Goal: Task Accomplishment & Management: Manage account settings

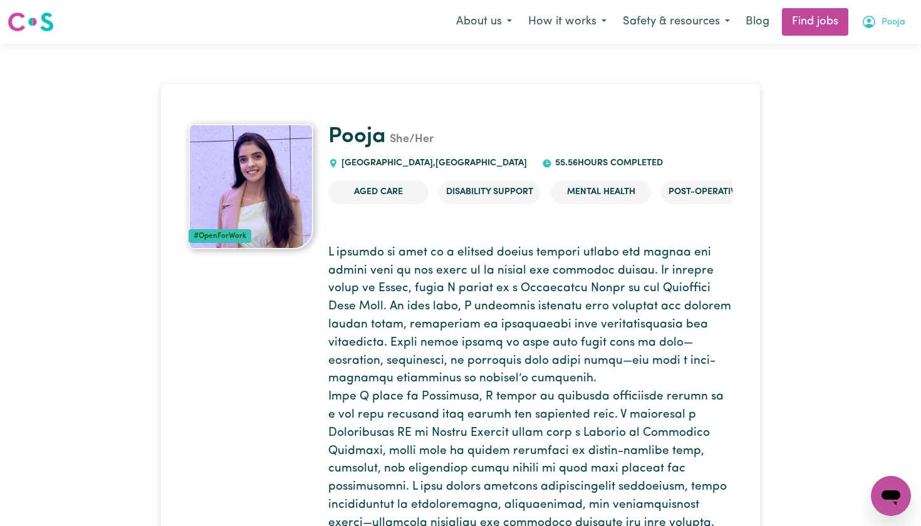
click at [877, 22] on icon "My Account" at bounding box center [869, 21] width 15 height 15
click at [876, 46] on link "My Account" at bounding box center [863, 49] width 99 height 24
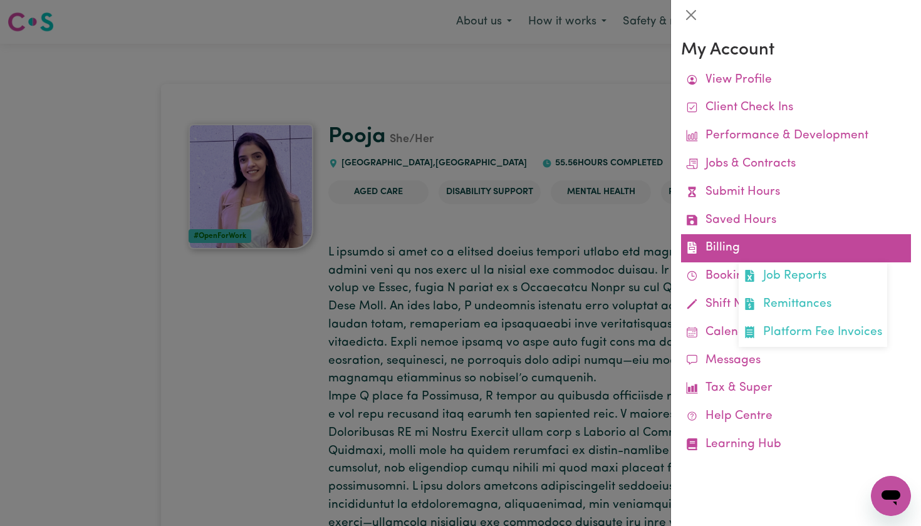
click at [733, 246] on link "Billing Job Reports Remittances Platform Fee Invoices" at bounding box center [796, 248] width 230 height 28
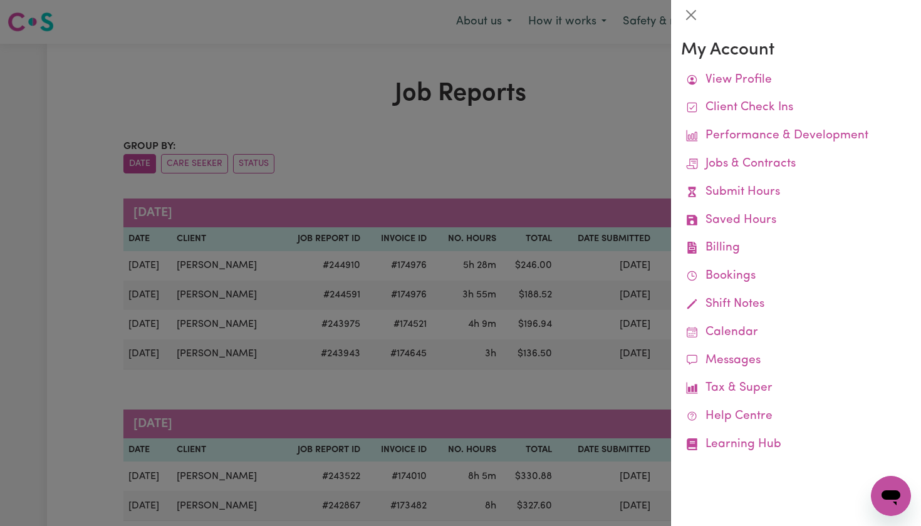
click at [481, 163] on div at bounding box center [460, 263] width 921 height 526
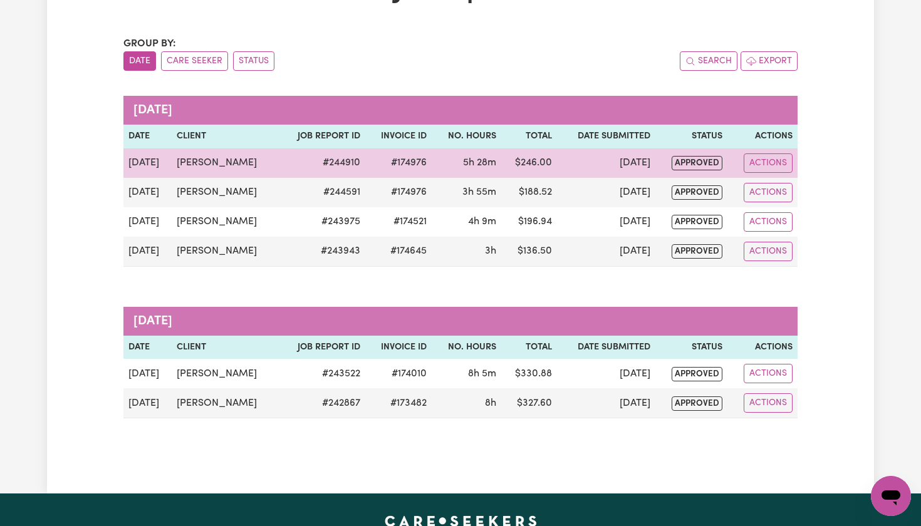
scroll to position [102, 0]
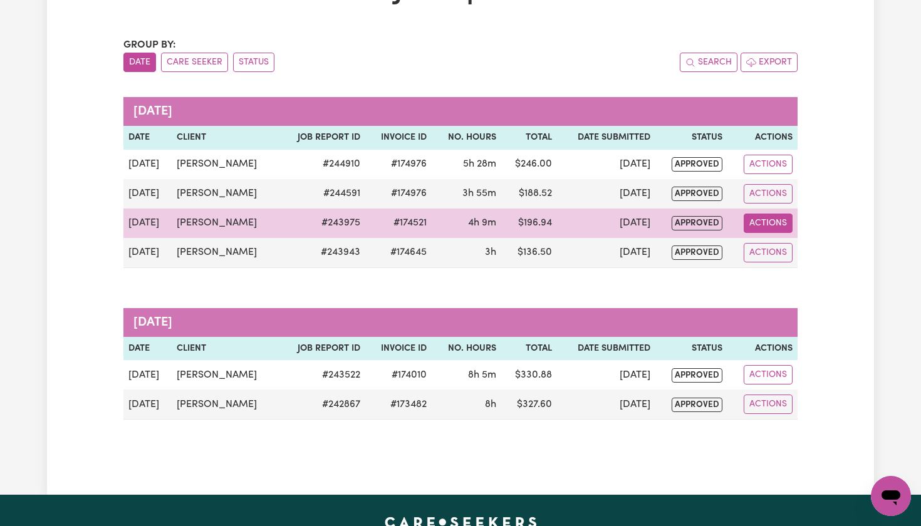
click at [780, 221] on button "Actions" at bounding box center [768, 223] width 49 height 19
click at [762, 248] on icon "View job report 243975" at bounding box center [762, 253] width 10 height 10
select select "pm"
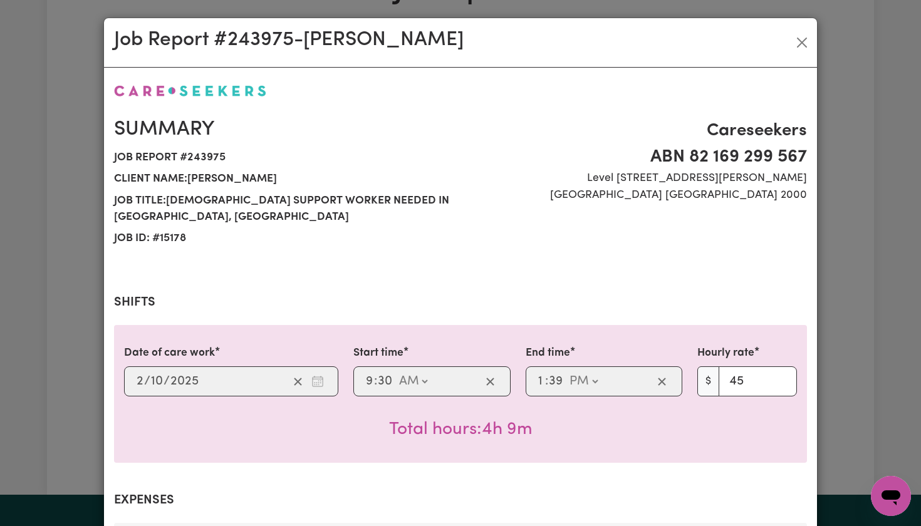
select select "45-Weekday"
click at [799, 44] on button "Close" at bounding box center [802, 43] width 20 height 20
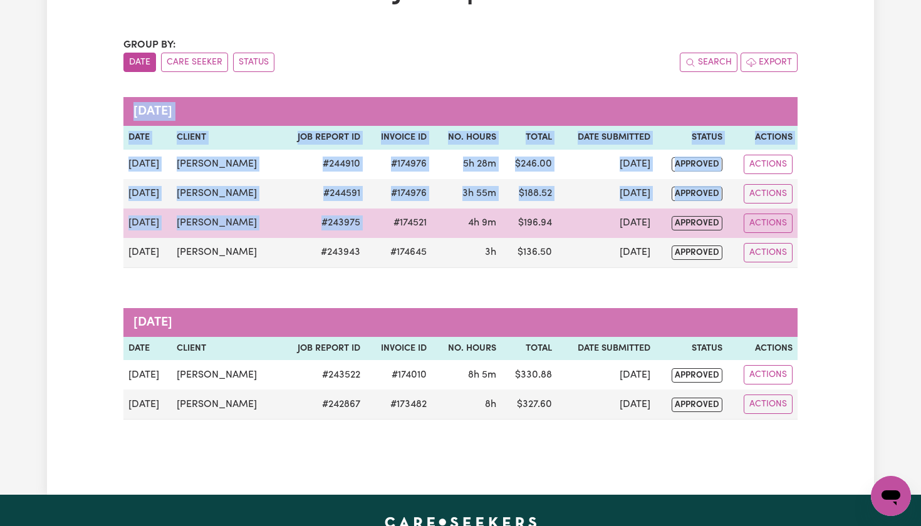
drag, startPoint x: 118, startPoint y: 217, endPoint x: 365, endPoint y: 217, distance: 246.9
click at [365, 217] on div "Job Reports Group by: Date Care Seeker Status Search Export [DATE] Date Client …" at bounding box center [460, 218] width 689 height 483
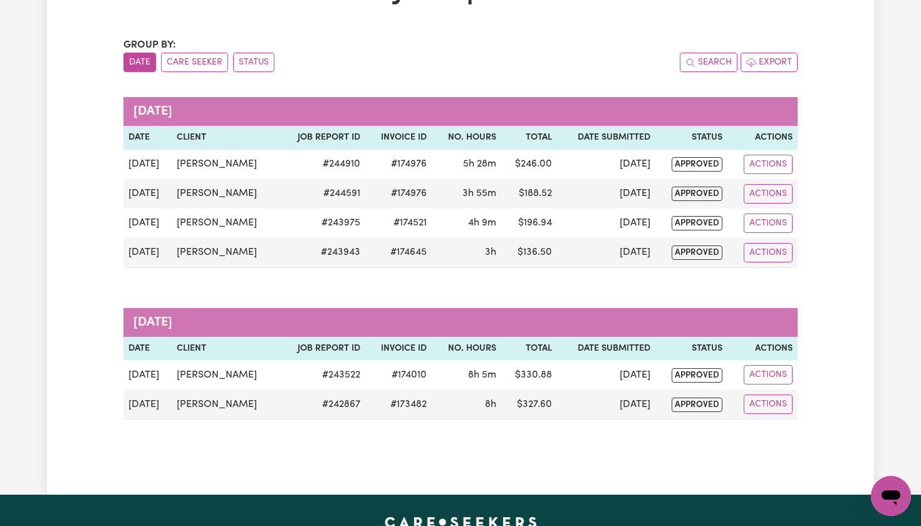
click at [286, 323] on caption "[DATE]" at bounding box center [460, 322] width 674 height 29
drag, startPoint x: 125, startPoint y: 148, endPoint x: 914, endPoint y: 238, distance: 794.8
click at [914, 238] on div "Job Reports Group by: Date Care Seeker Status Search Export [DATE] Date Client …" at bounding box center [460, 218] width 921 height 553
copy table "[DATE] Date"
click at [305, 303] on div "Group by: Date Care Seeker Status Search Export [DATE] Date Client Job Report I…" at bounding box center [460, 229] width 674 height 382
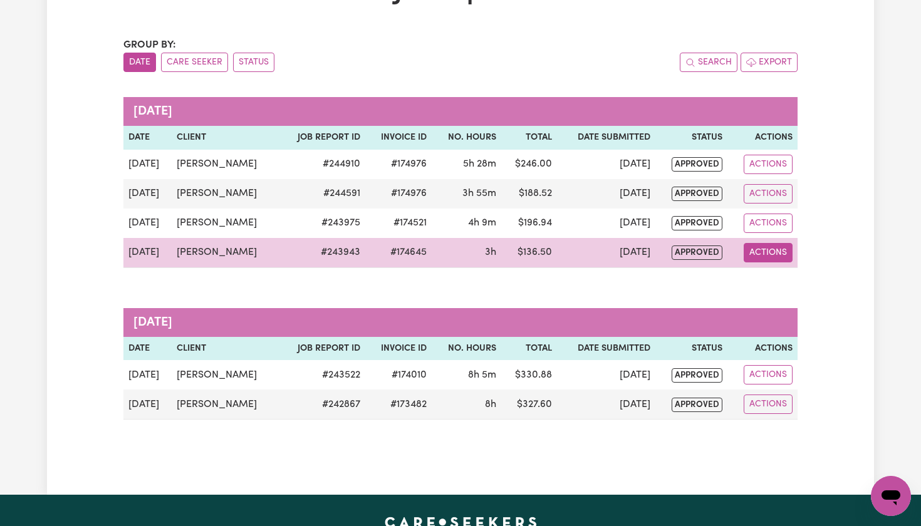
click at [765, 253] on button "Actions" at bounding box center [768, 252] width 49 height 19
click at [765, 278] on link "View Job Report" at bounding box center [799, 282] width 107 height 25
select select "pm"
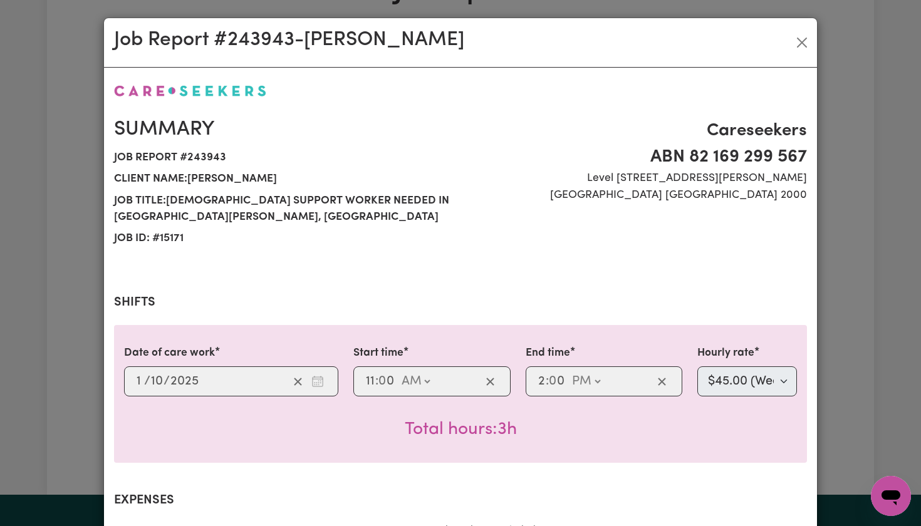
select select "50-Weekday"
click at [803, 45] on button "Close" at bounding box center [802, 43] width 20 height 20
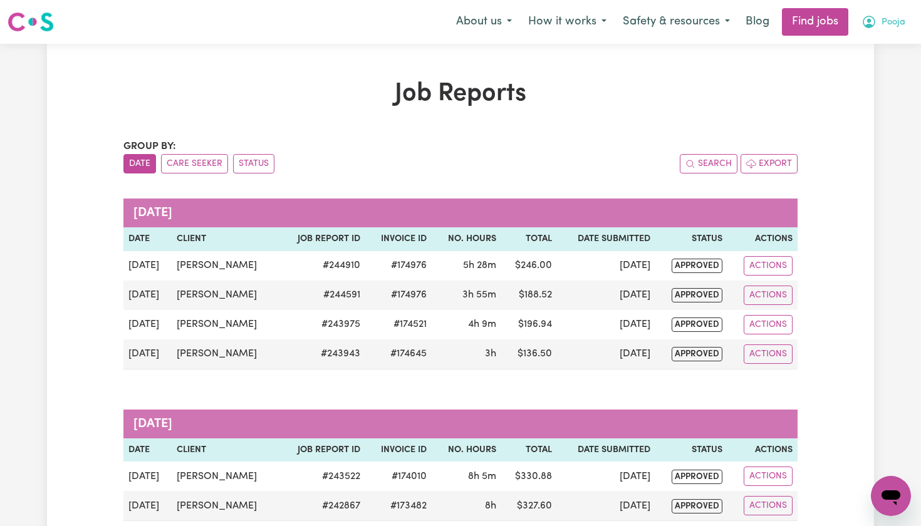
click at [873, 21] on icon "My Account" at bounding box center [869, 21] width 15 height 15
click at [870, 45] on link "My Account" at bounding box center [863, 49] width 99 height 24
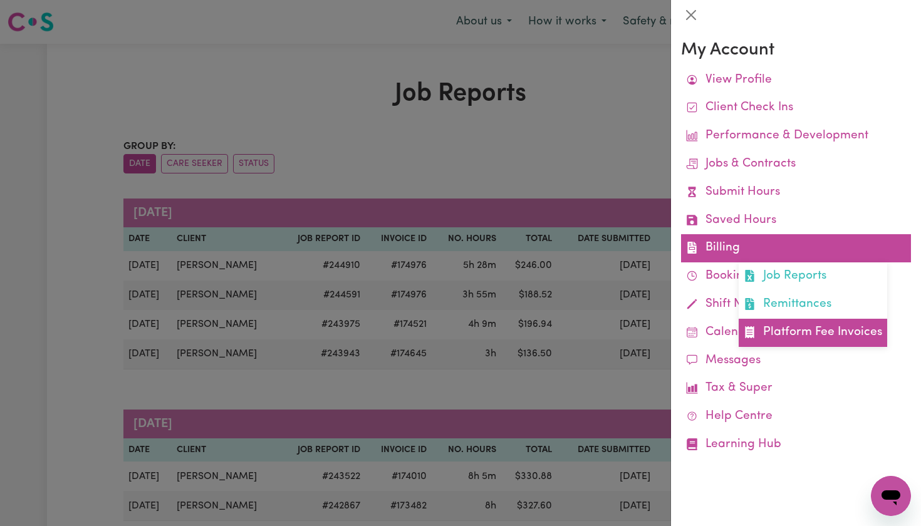
click at [771, 327] on link "Platform Fee Invoices" at bounding box center [813, 333] width 149 height 28
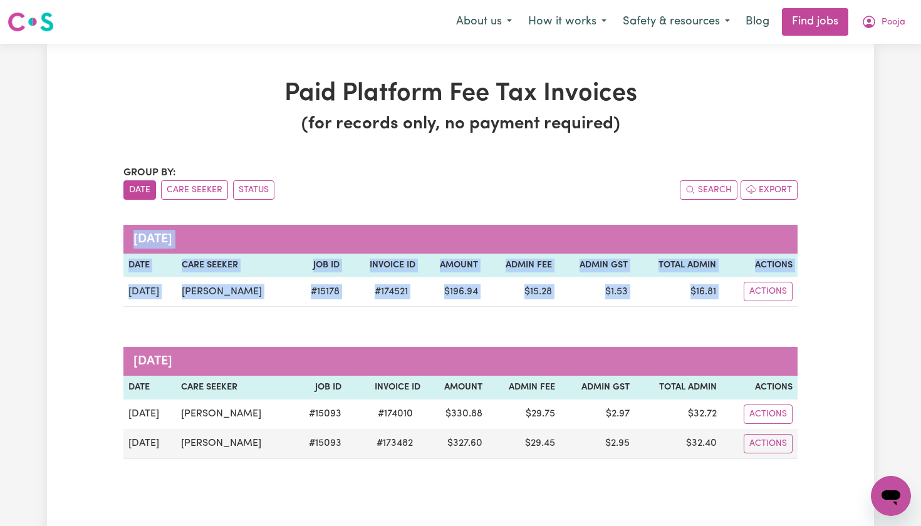
drag, startPoint x: 110, startPoint y: 227, endPoint x: 617, endPoint y: 464, distance: 559.4
click at [617, 464] on div "Paid Platform Fee Tax Invoices (for records only, no payment required) Group by…" at bounding box center [460, 289] width 827 height 421
copy table "[DATE] Date Care Seeker Job ID Invoice ID Amount Admin Fee Admin GST Total Admi…"
click at [388, 221] on div "Group by: Date Care Seeker Status Search Export [DATE] Date Care Seeker Job ID …" at bounding box center [460, 312] width 674 height 294
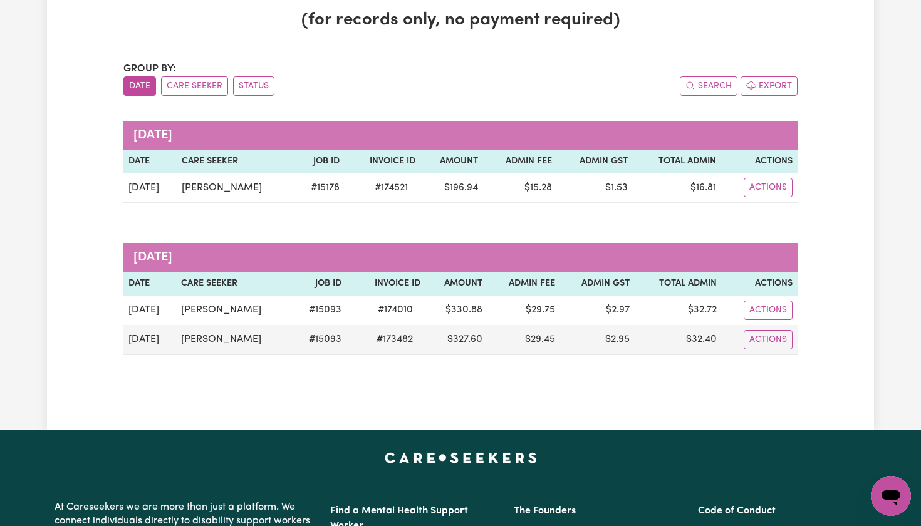
scroll to position [105, 0]
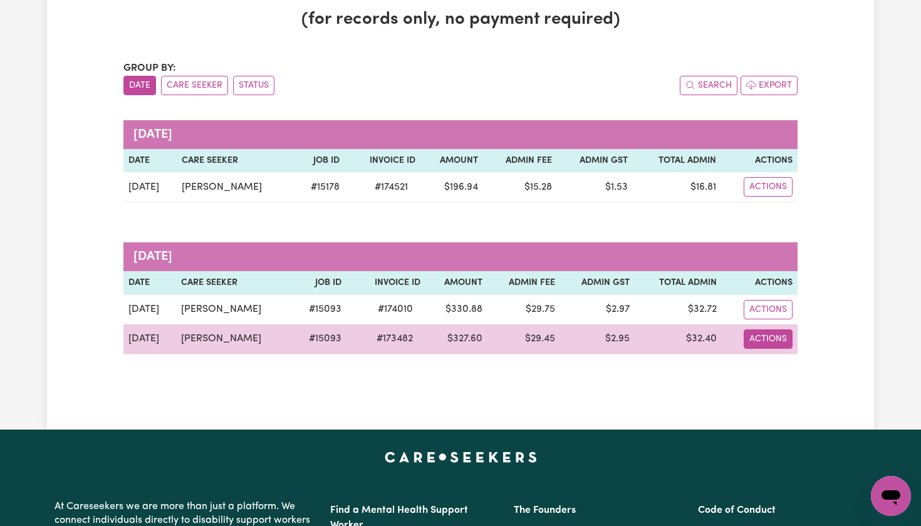
click at [756, 338] on button "Actions" at bounding box center [768, 339] width 49 height 19
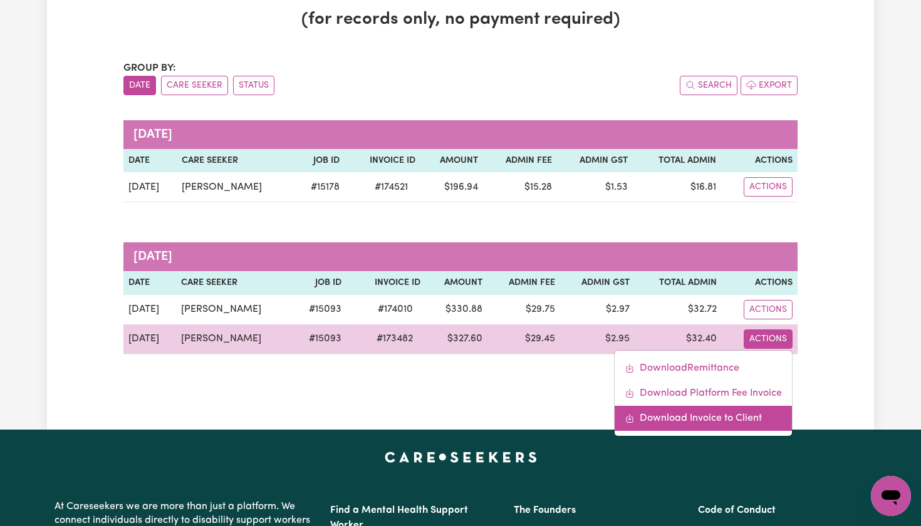
click at [725, 417] on link "Download Invoice to Client" at bounding box center [703, 418] width 177 height 25
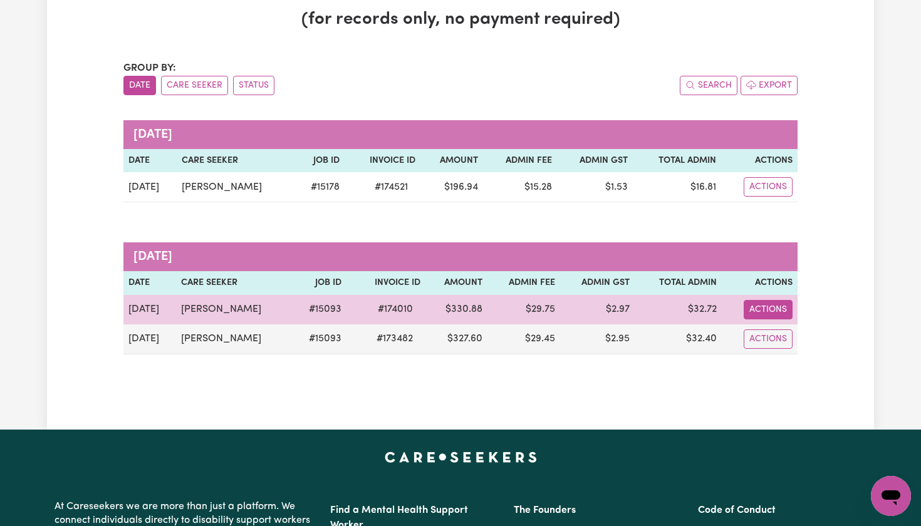
click at [780, 310] on button "Actions" at bounding box center [768, 309] width 49 height 19
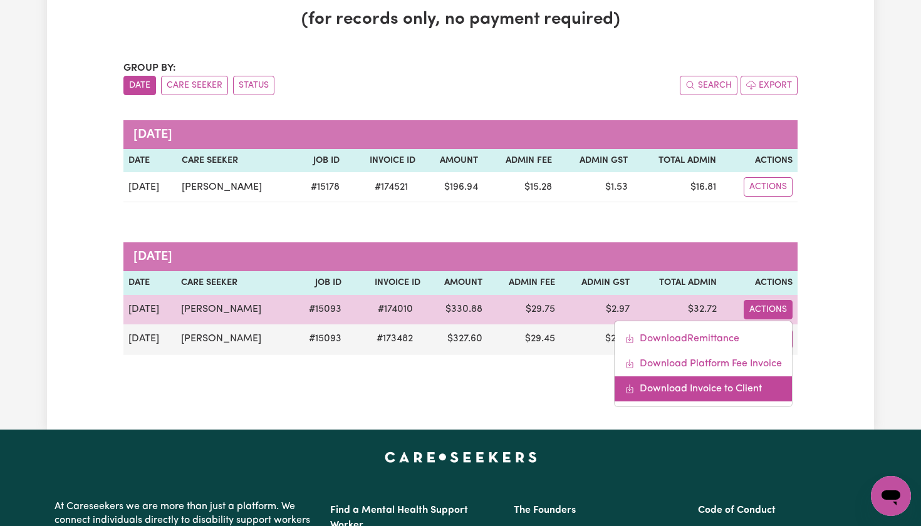
click at [714, 391] on link "Download Invoice to Client" at bounding box center [703, 389] width 177 height 25
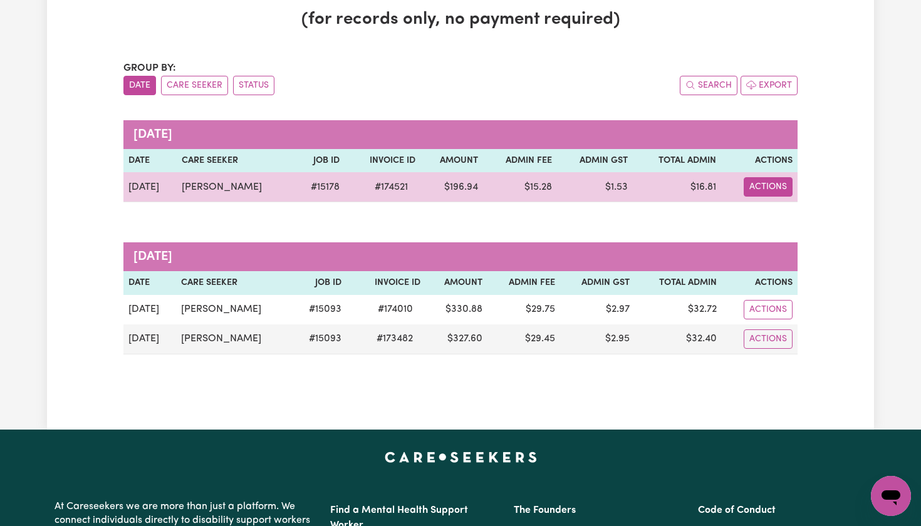
click at [776, 188] on button "Actions" at bounding box center [768, 186] width 49 height 19
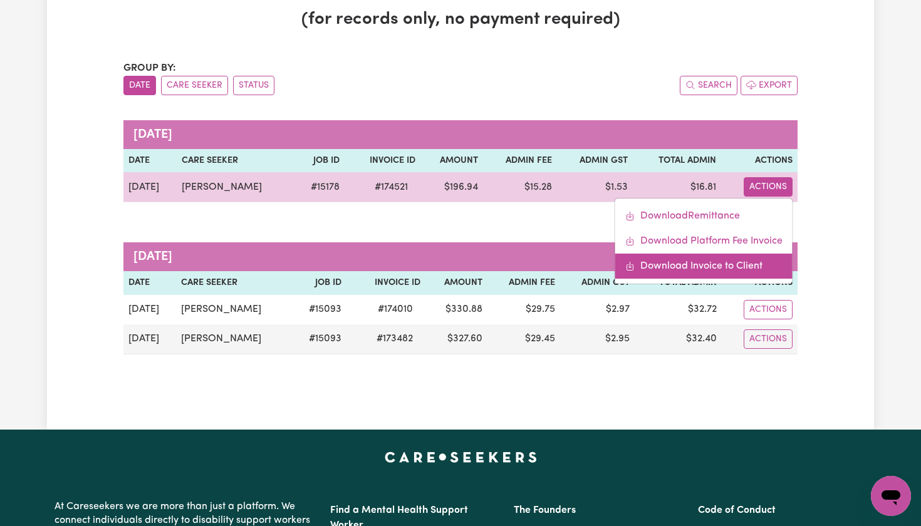
click at [732, 259] on link "Download Invoice to Client" at bounding box center [703, 266] width 177 height 25
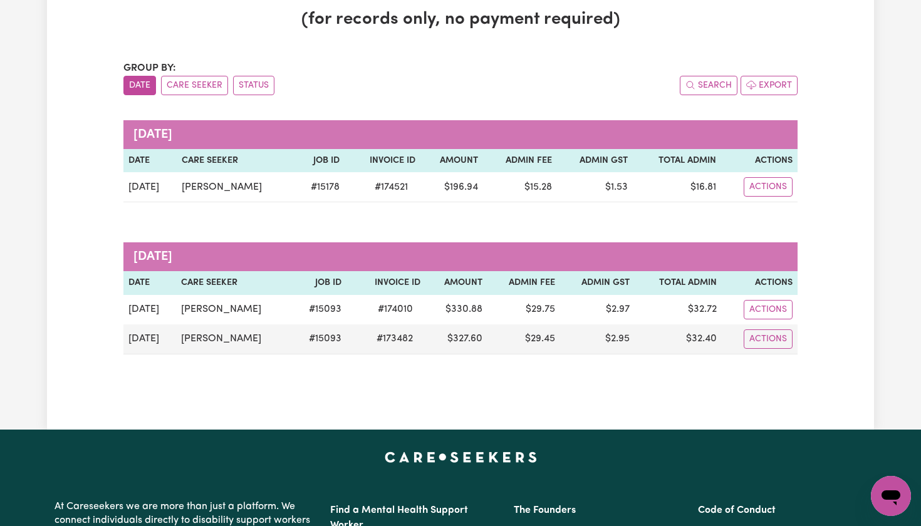
click at [589, 41] on div "Paid Platform Fee Tax Invoices (for records only, no payment required) Group by…" at bounding box center [460, 184] width 689 height 421
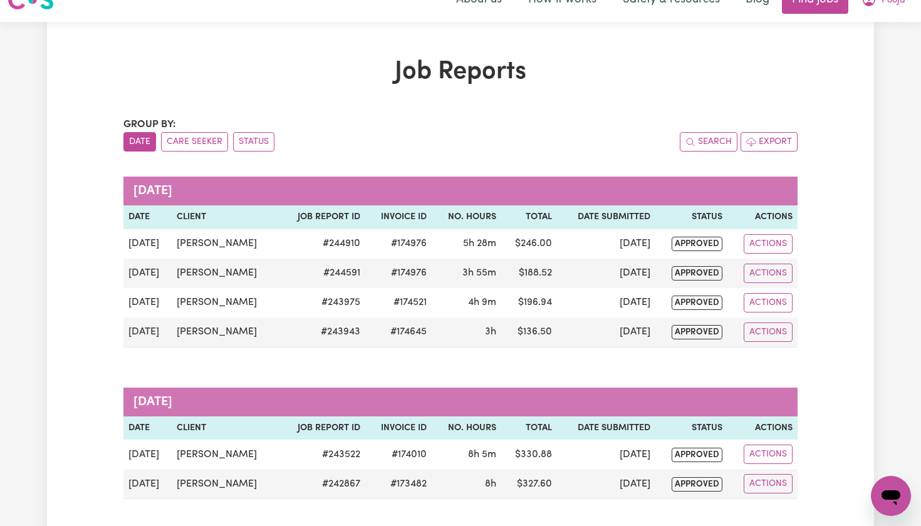
scroll to position [30, 0]
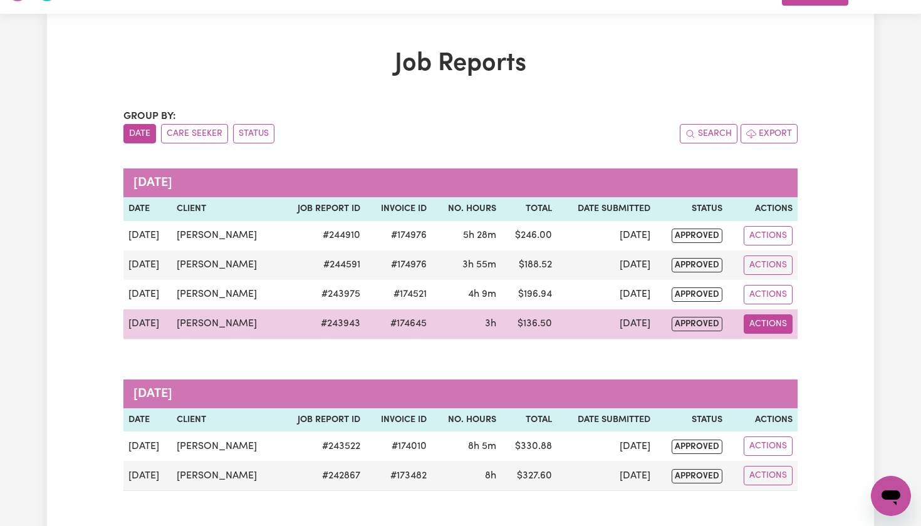
click at [767, 327] on button "Actions" at bounding box center [768, 324] width 49 height 19
click at [778, 351] on link "View Job Report" at bounding box center [799, 353] width 107 height 25
select select "pm"
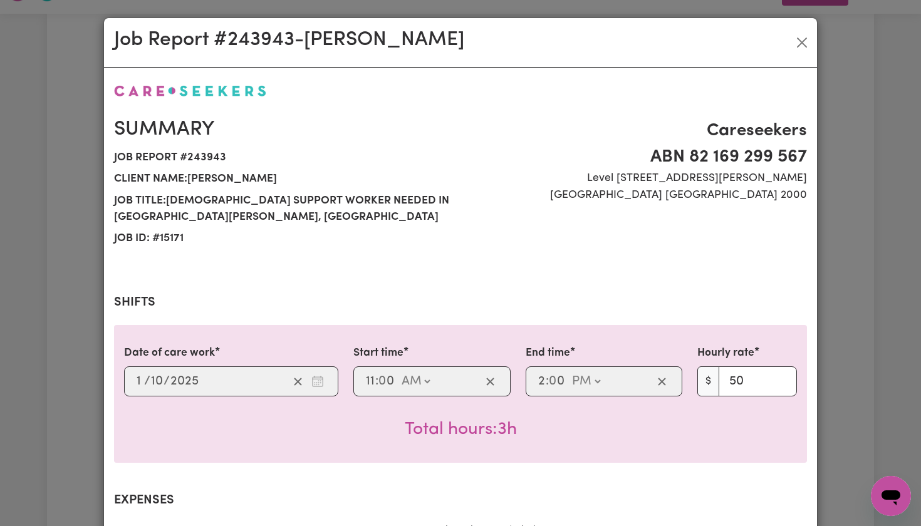
select select "50-Weekday"
click at [800, 48] on button "Close" at bounding box center [802, 43] width 20 height 20
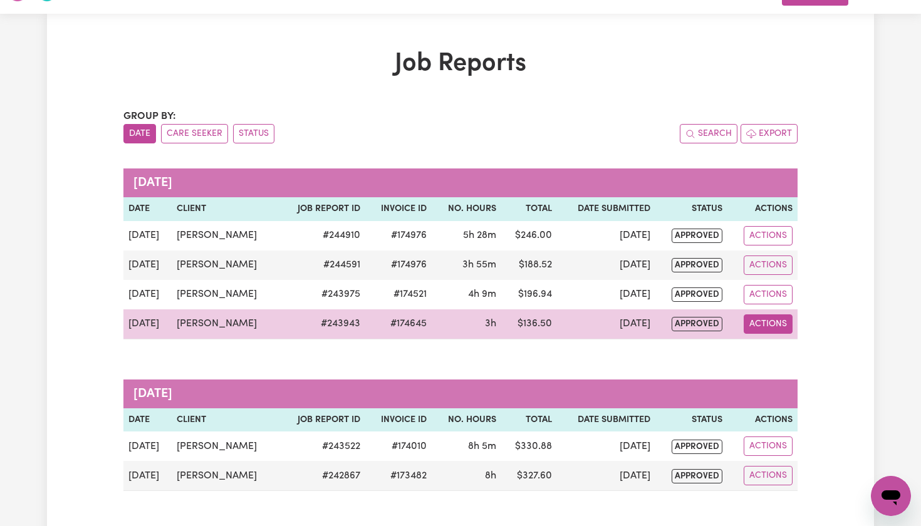
click at [761, 323] on button "Actions" at bounding box center [768, 324] width 49 height 19
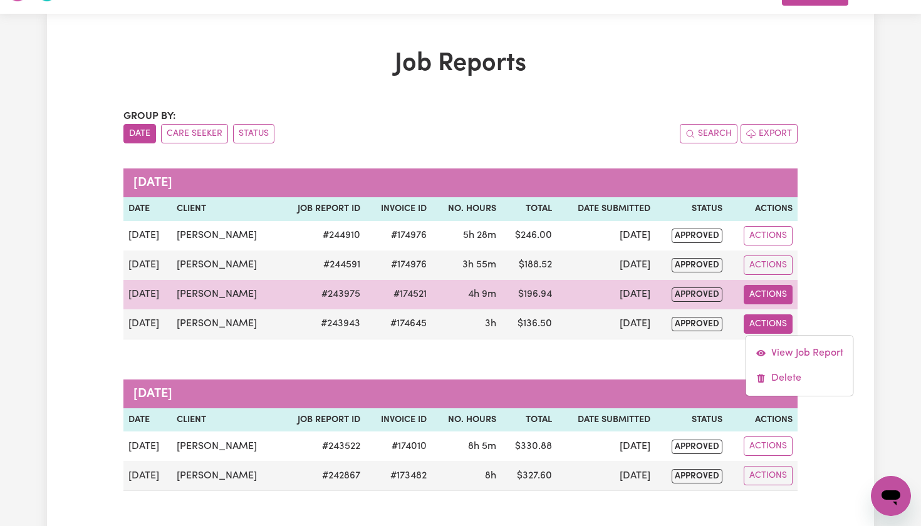
click at [775, 291] on button "Actions" at bounding box center [768, 294] width 49 height 19
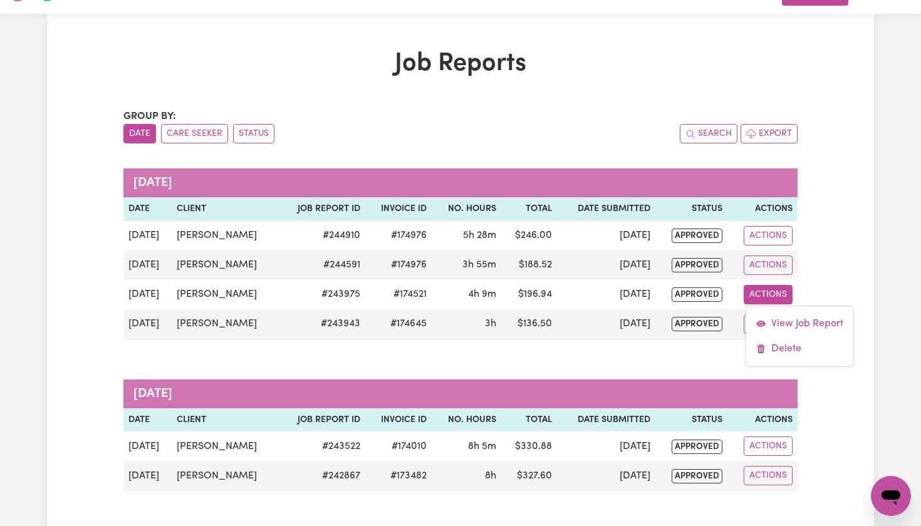
click at [850, 259] on div "Job Reports Group by: Date Care Seeker Status Search Export [DATE] Date Client …" at bounding box center [460, 290] width 827 height 483
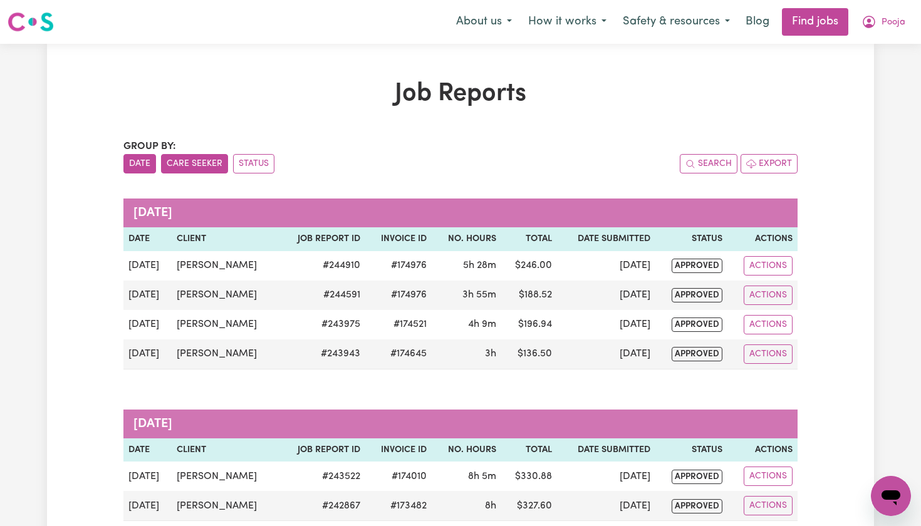
click at [211, 162] on button "Care Seeker" at bounding box center [194, 163] width 67 height 19
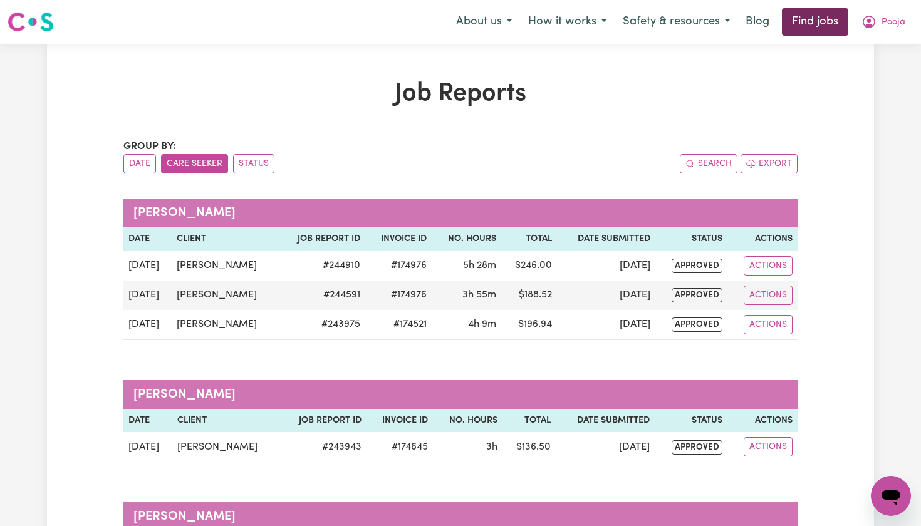
click at [828, 24] on link "Find jobs" at bounding box center [815, 22] width 66 height 28
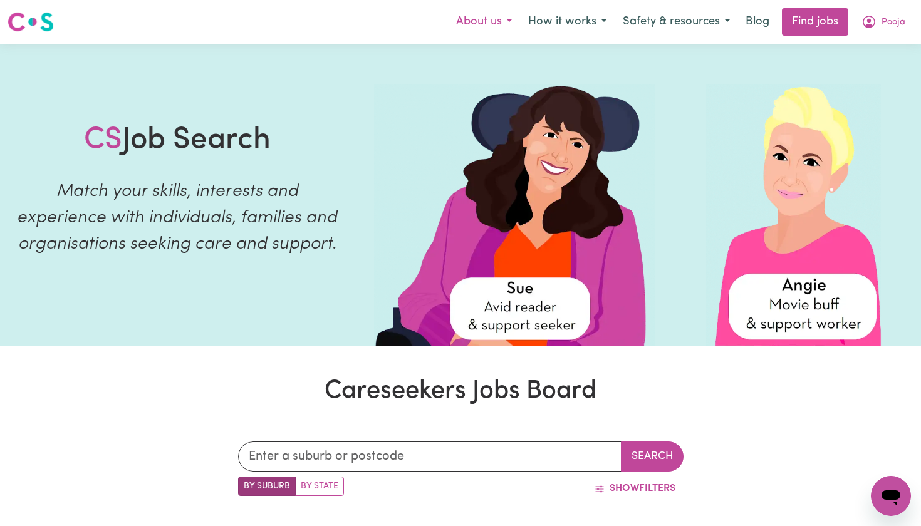
click at [473, 20] on button "About us" at bounding box center [484, 22] width 72 height 26
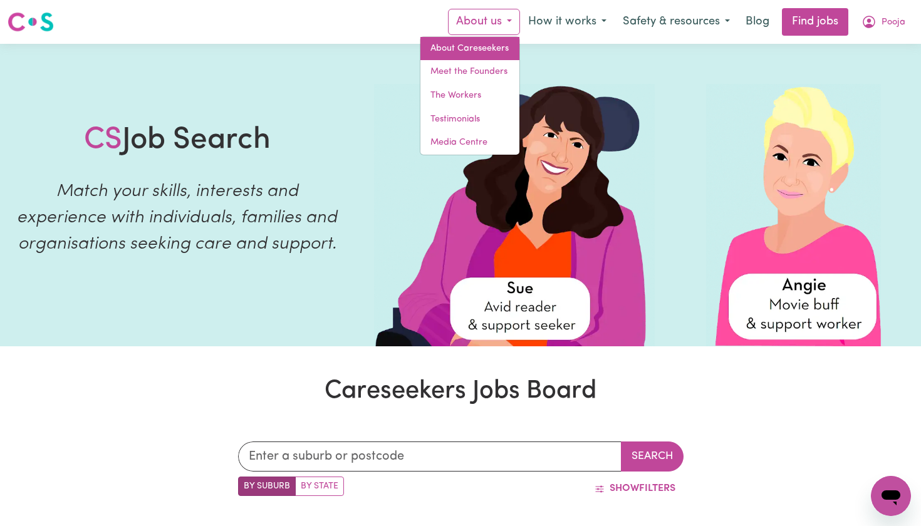
click at [461, 48] on link "About Careseekers" at bounding box center [470, 49] width 99 height 24
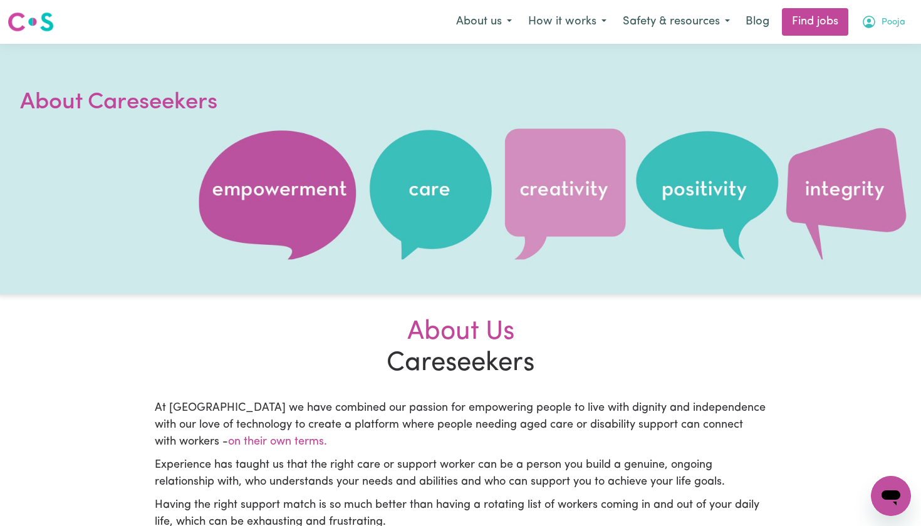
click at [875, 22] on icon "My Account" at bounding box center [869, 22] width 13 height 13
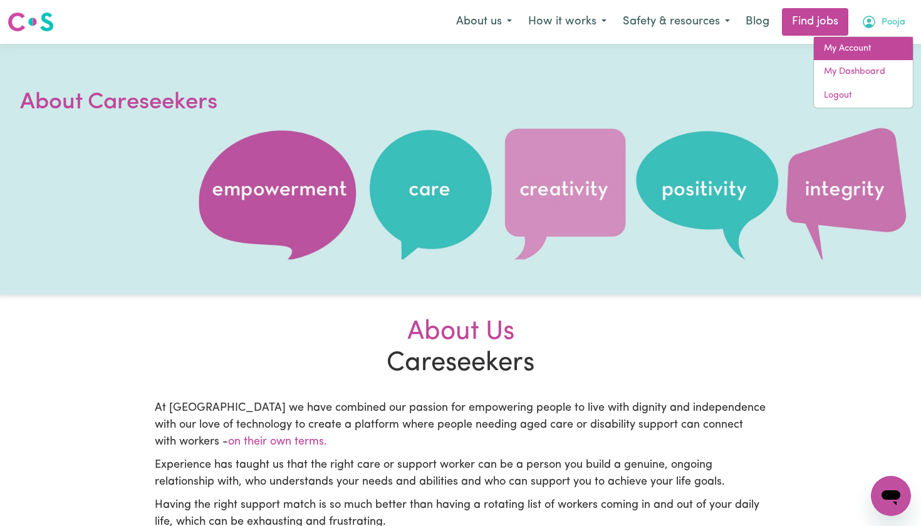
click at [852, 54] on link "My Account" at bounding box center [863, 49] width 99 height 24
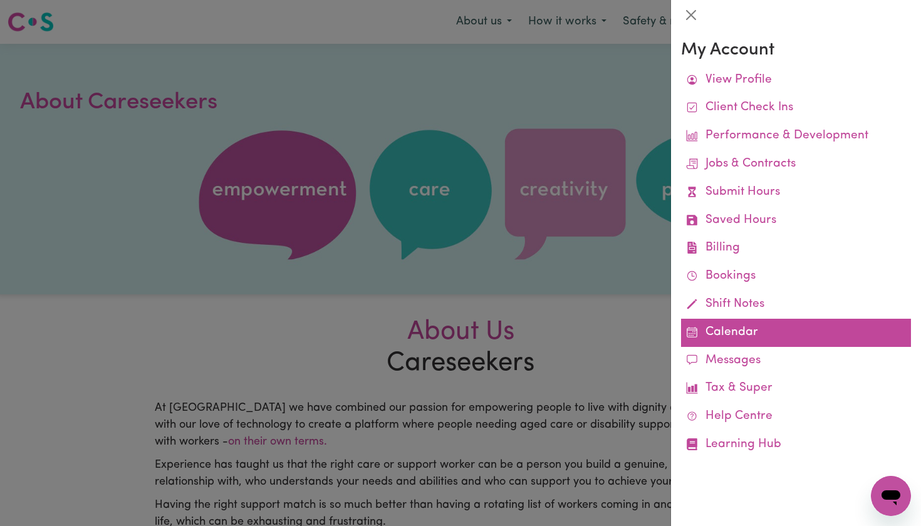
click at [723, 323] on link "Calendar" at bounding box center [796, 333] width 230 height 28
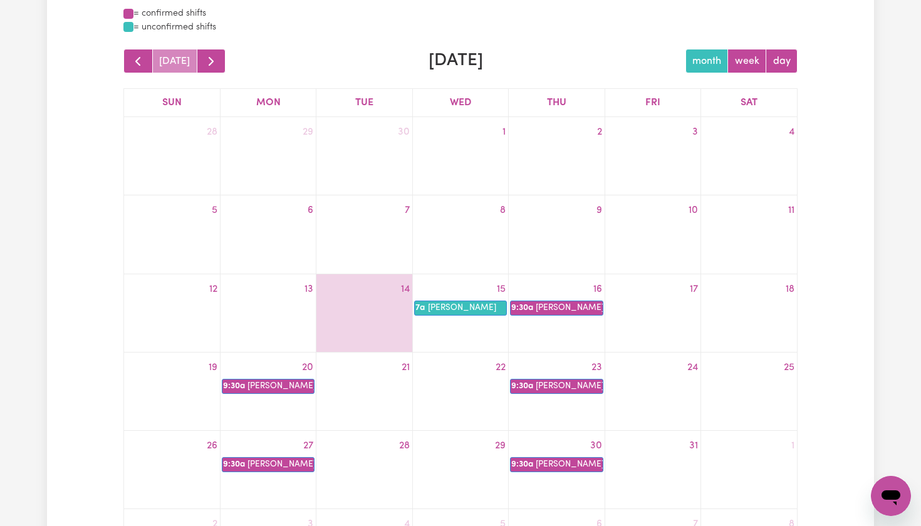
scroll to position [133, 0]
click at [446, 307] on link "7a [PERSON_NAME]" at bounding box center [460, 307] width 93 height 15
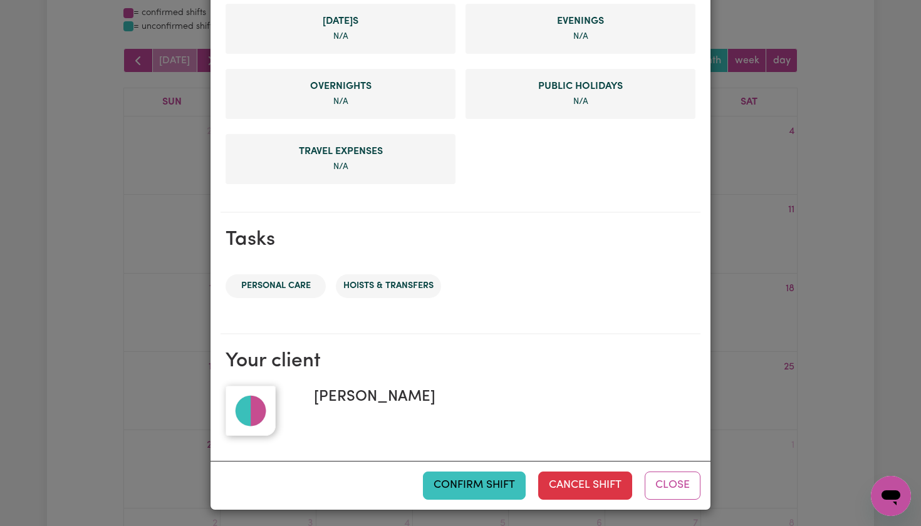
scroll to position [502, 0]
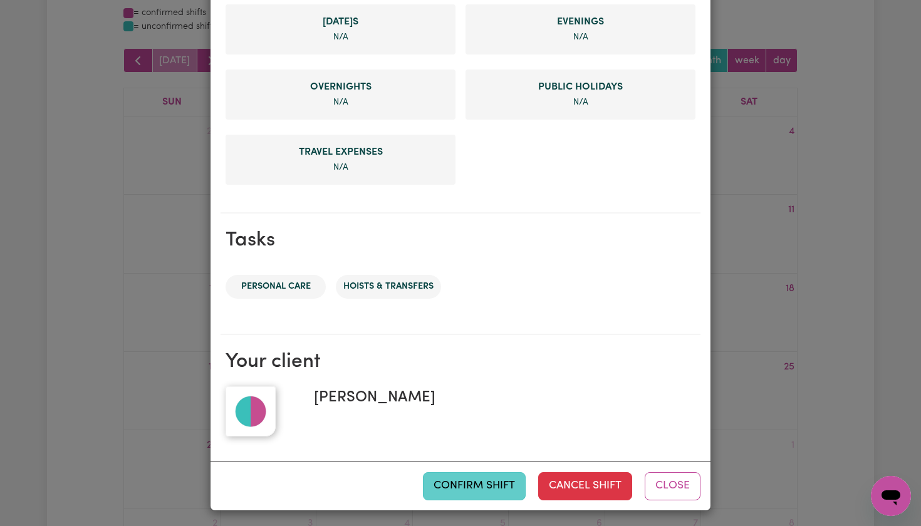
click at [474, 489] on button "Confirm Shift" at bounding box center [474, 487] width 103 height 28
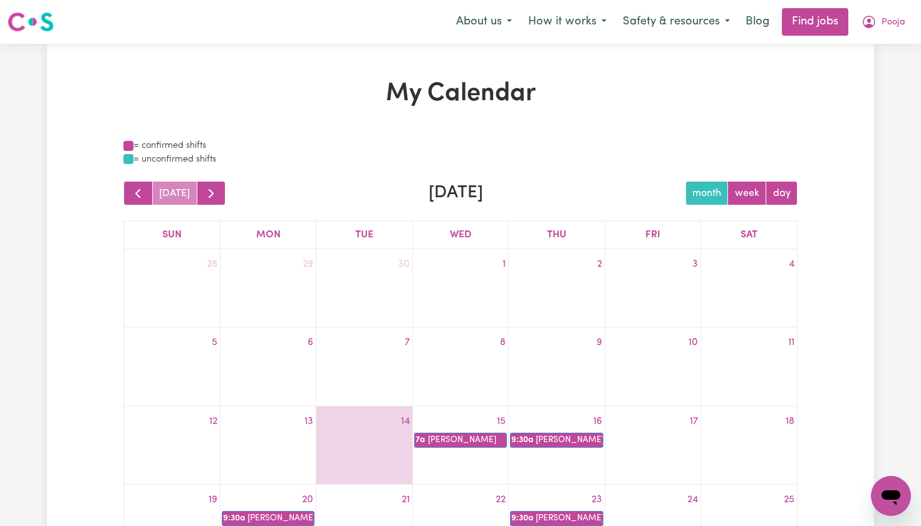
scroll to position [0, 0]
click at [881, 26] on button "Pooja" at bounding box center [884, 22] width 60 height 26
click at [862, 52] on link "My Account" at bounding box center [863, 49] width 99 height 24
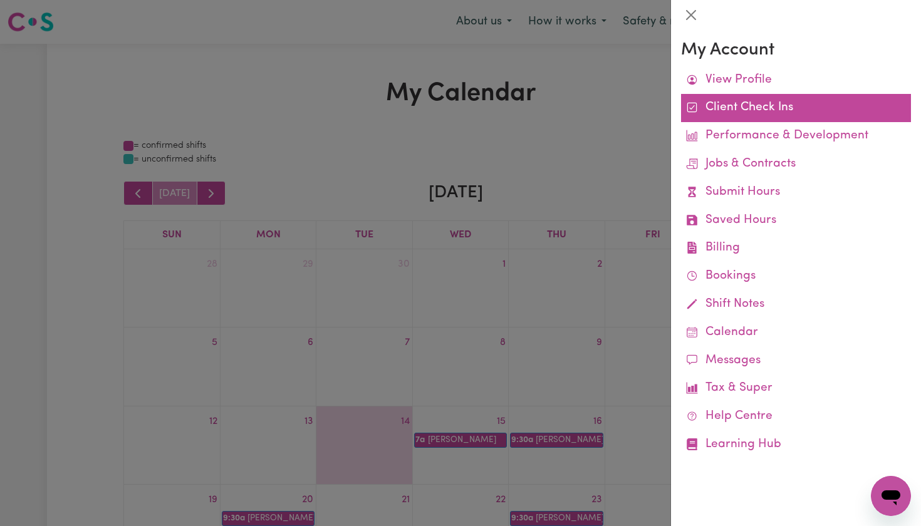
click at [773, 107] on link "Client Check Ins" at bounding box center [796, 108] width 230 height 28
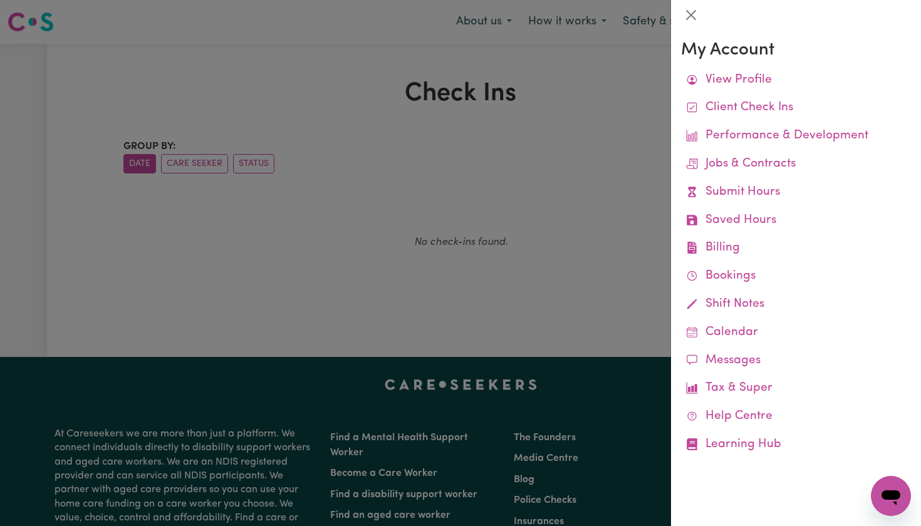
click at [564, 110] on div at bounding box center [460, 263] width 921 height 526
